Goal: Information Seeking & Learning: Learn about a topic

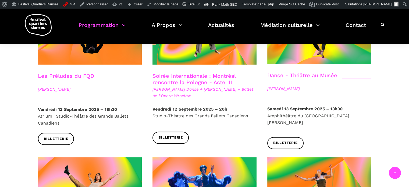
scroll to position [662, 0]
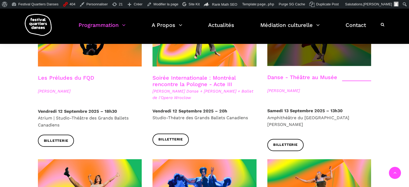
click at [295, 49] on span at bounding box center [319, 31] width 104 height 69
click at [313, 49] on span at bounding box center [319, 31] width 104 height 69
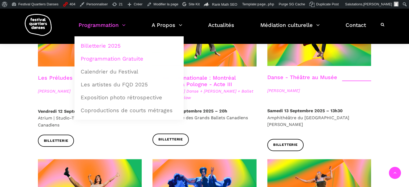
click at [115, 56] on link "Programmation Gratuite" at bounding box center [128, 58] width 103 height 12
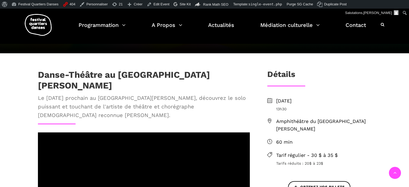
scroll to position [97, 0]
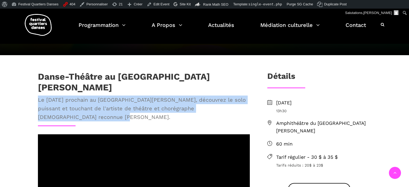
drag, startPoint x: 37, startPoint y: 90, endPoint x: 101, endPoint y: 108, distance: 66.5
click at [101, 108] on div "Danse-Théâtre au Musée McCord Stewart Le 13 septembre prochain au Musée McCord …" at bounding box center [144, 98] width 223 height 54
copy span "Le 13 septembre prochain au Musée McCord Stewart, découvrez le solo puissant et…"
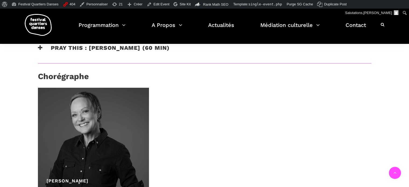
scroll to position [366, 0]
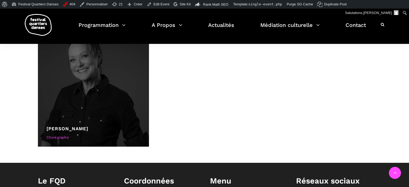
click at [58, 126] on link "Denise Clarke" at bounding box center [68, 128] width 42 height 5
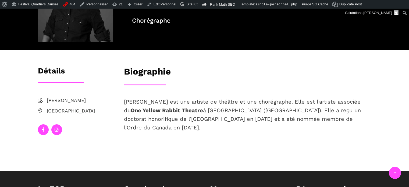
scroll to position [82, 0]
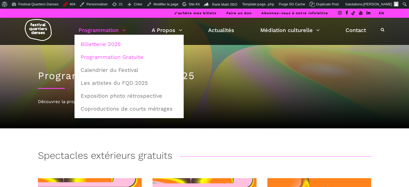
click at [109, 43] on link "Billetterie 2025" at bounding box center [128, 44] width 103 height 12
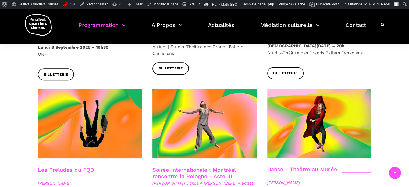
scroll to position [569, 0]
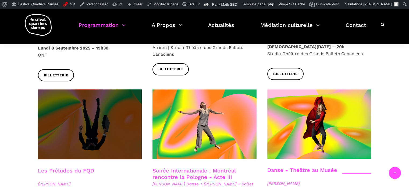
click at [110, 104] on span at bounding box center [90, 124] width 104 height 70
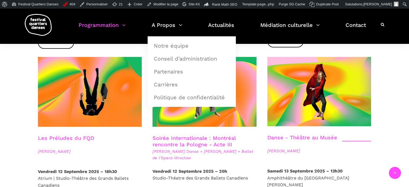
scroll to position [602, 0]
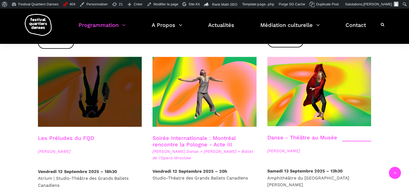
click at [118, 95] on span at bounding box center [90, 92] width 104 height 70
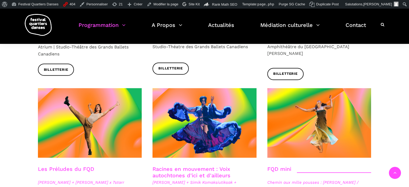
scroll to position [733, 0]
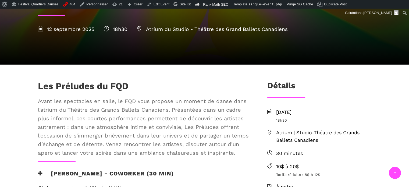
scroll to position [95, 0]
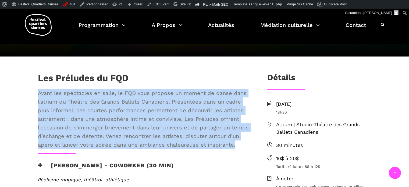
drag, startPoint x: 38, startPoint y: 93, endPoint x: 235, endPoint y: 149, distance: 205.0
click at [235, 149] on div "Les Préludes du FQD Avant les spectacles en salle, le FQD vous propose un momen…" at bounding box center [144, 113] width 223 height 80
copy span "Avant les spectacles en salle, le FQD vous propose un moment de danse dans l’at…"
